Goal: Task Accomplishment & Management: Use online tool/utility

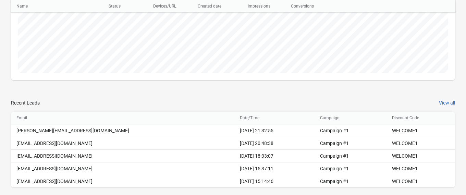
scroll to position [205, 0]
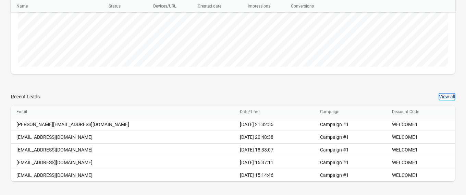
click at [447, 96] on button "View all" at bounding box center [447, 96] width 16 height 7
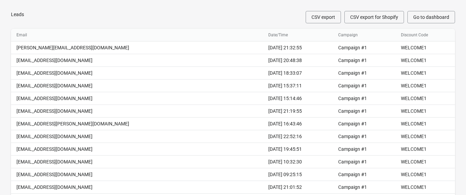
click at [361, 21] on button "CSV export for Shopify" at bounding box center [375, 17] width 60 height 12
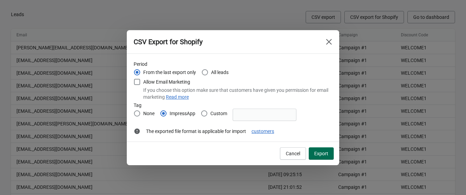
click at [325, 151] on span "Export" at bounding box center [321, 153] width 14 height 5
